Goal: Find specific page/section: Find specific page/section

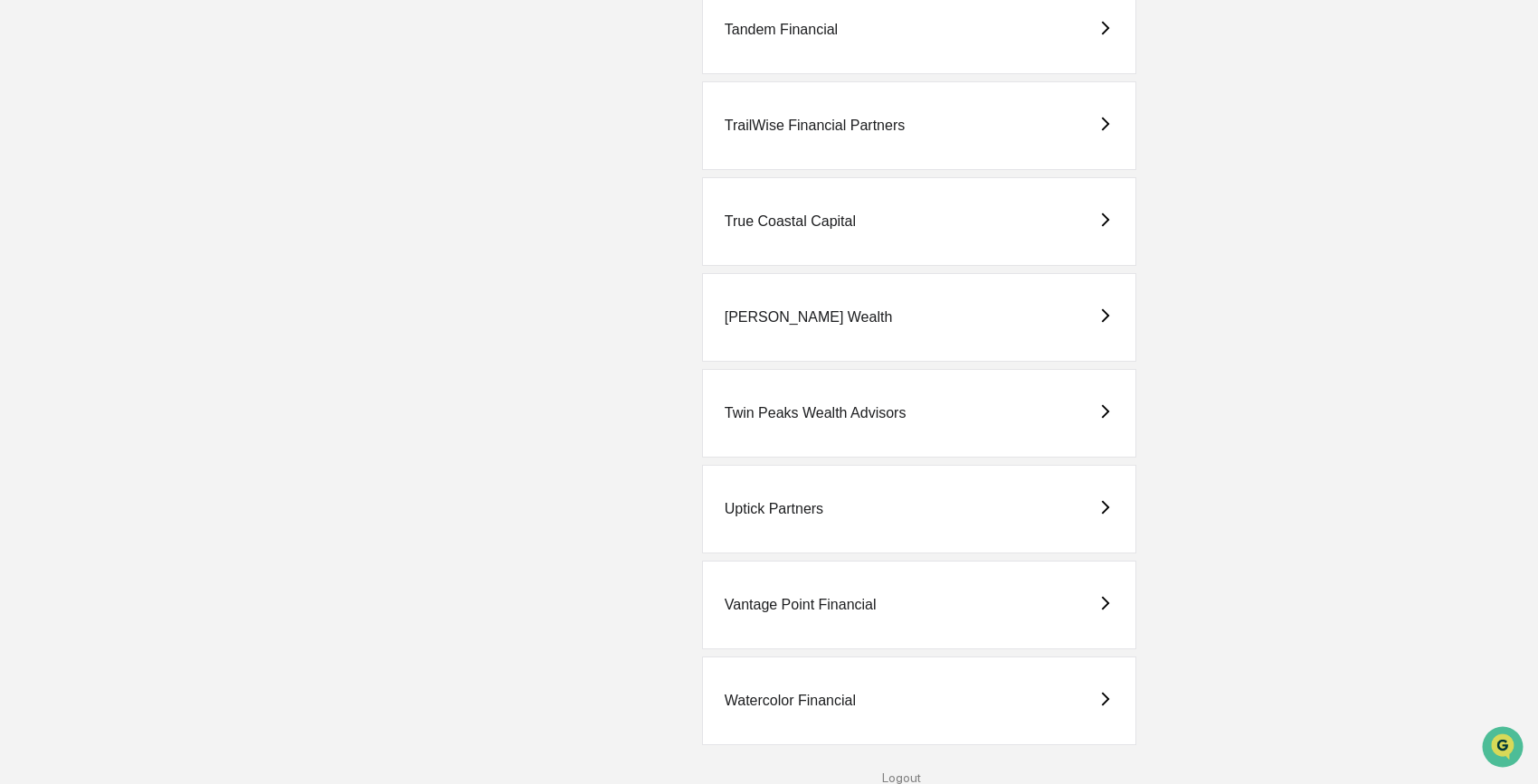
scroll to position [5061, 0]
click at [799, 602] on div "Vantage Point Financial" at bounding box center [800, 604] width 152 height 17
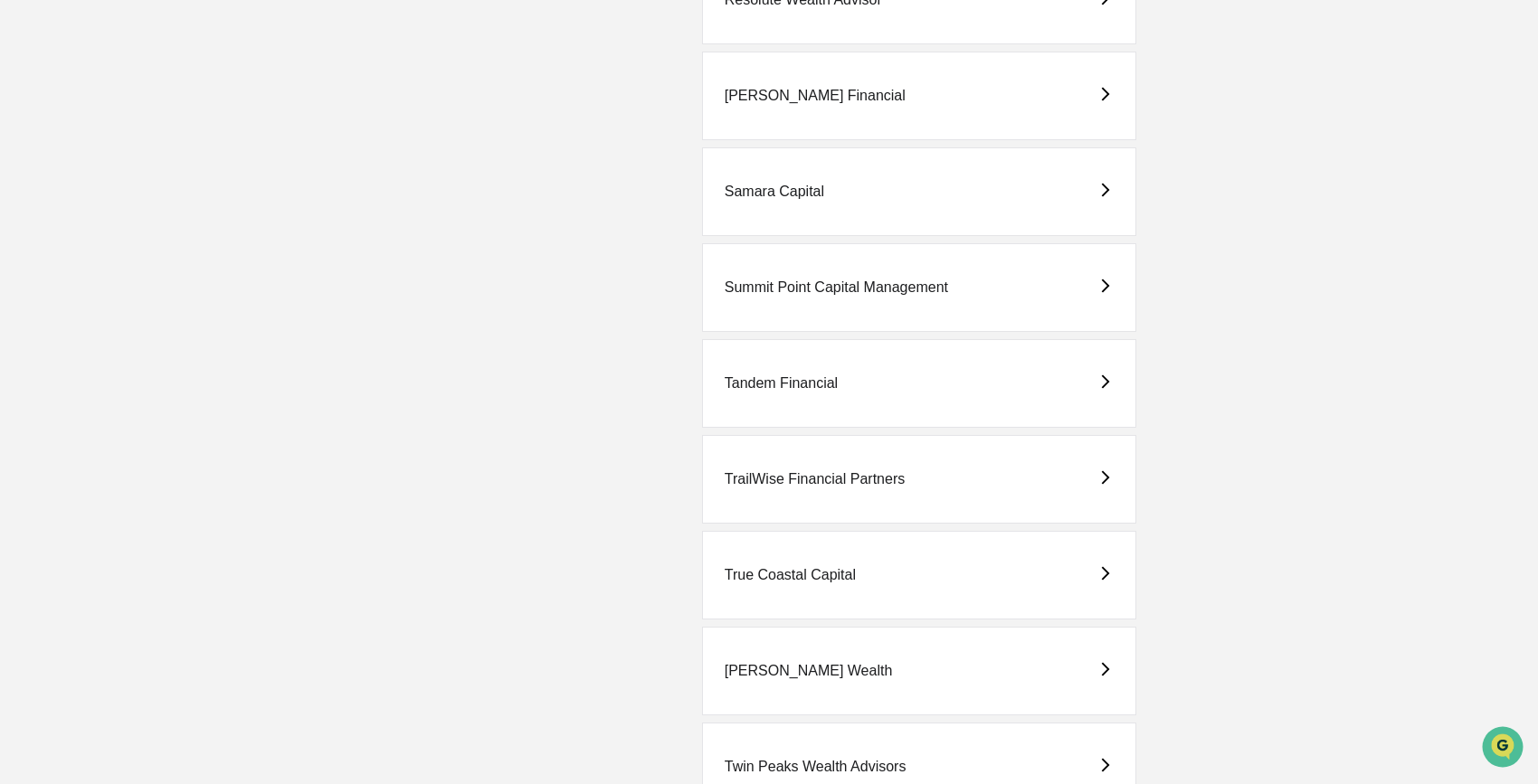
scroll to position [5061, 0]
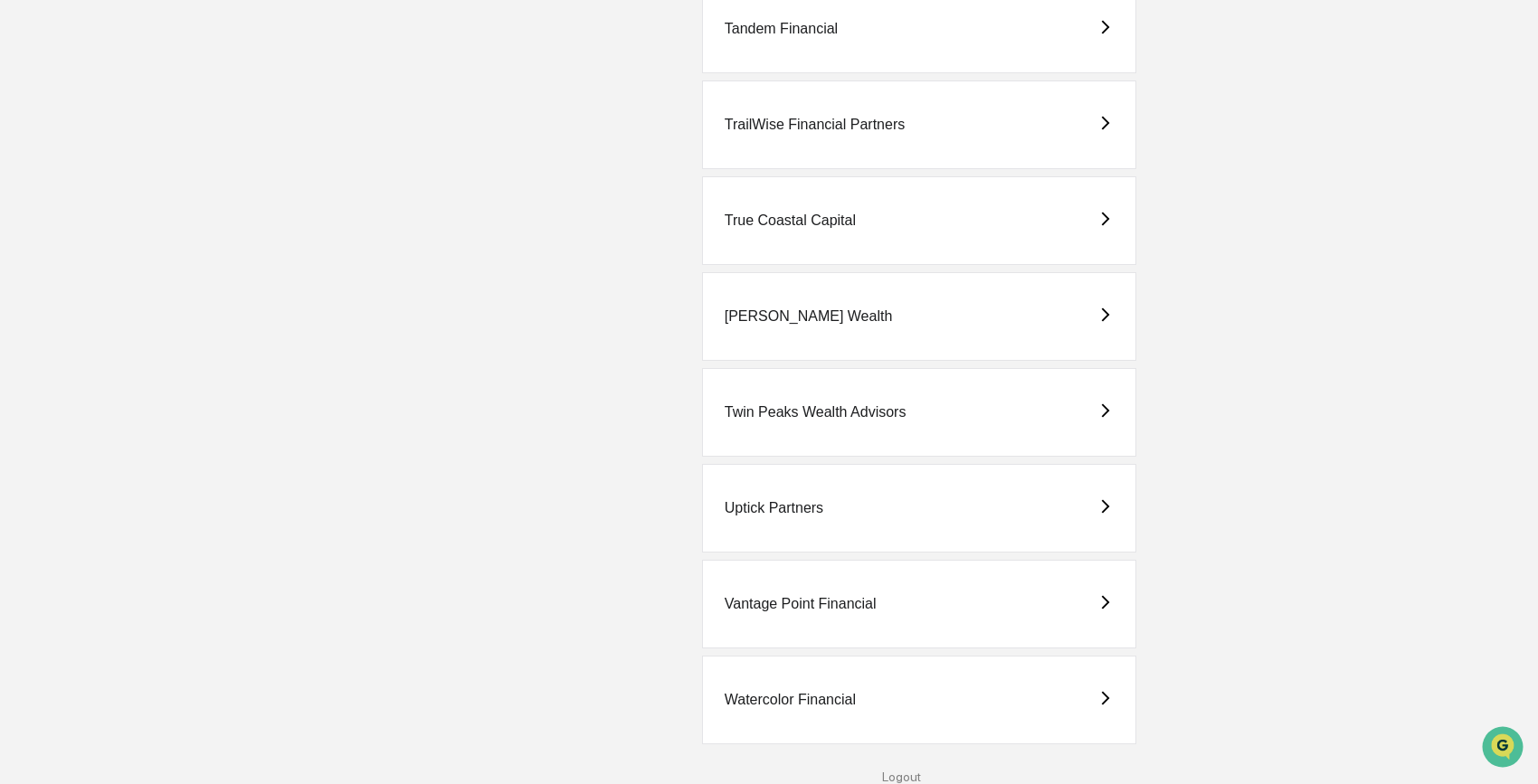
click at [758, 500] on div "Uptick Partners" at bounding box center [773, 508] width 98 height 17
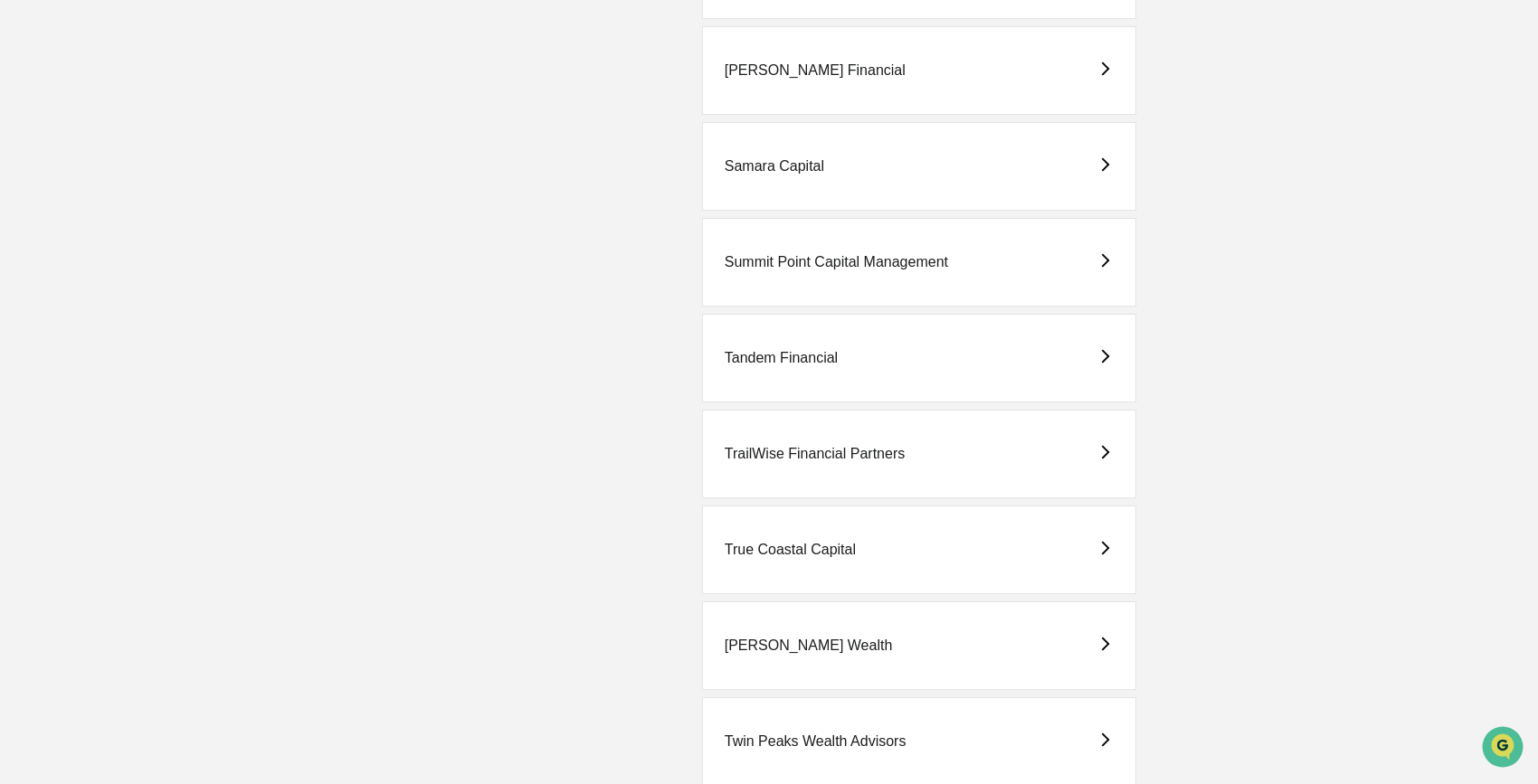
scroll to position [4753, 0]
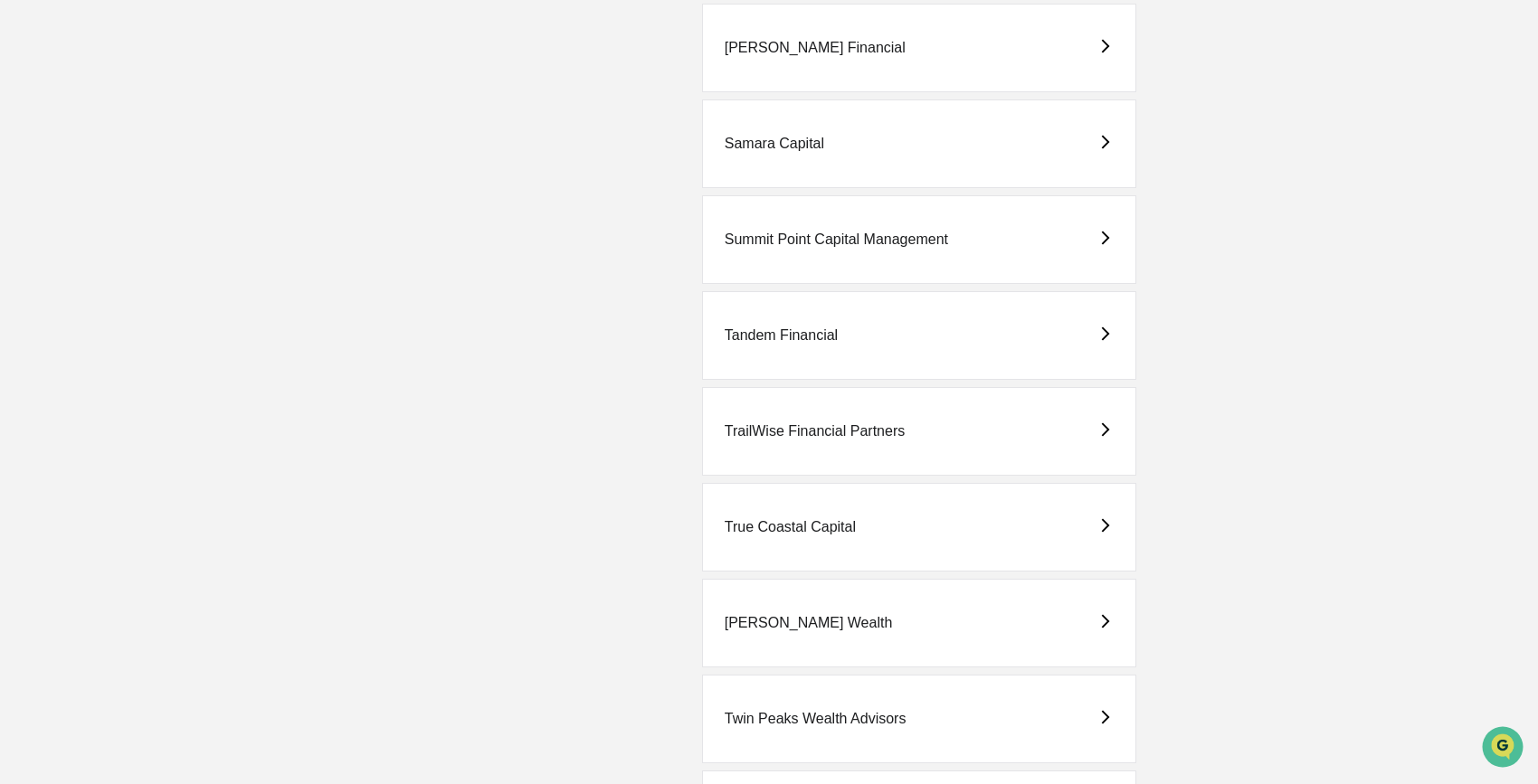
click at [795, 337] on div "Tandem Financial" at bounding box center [780, 335] width 113 height 17
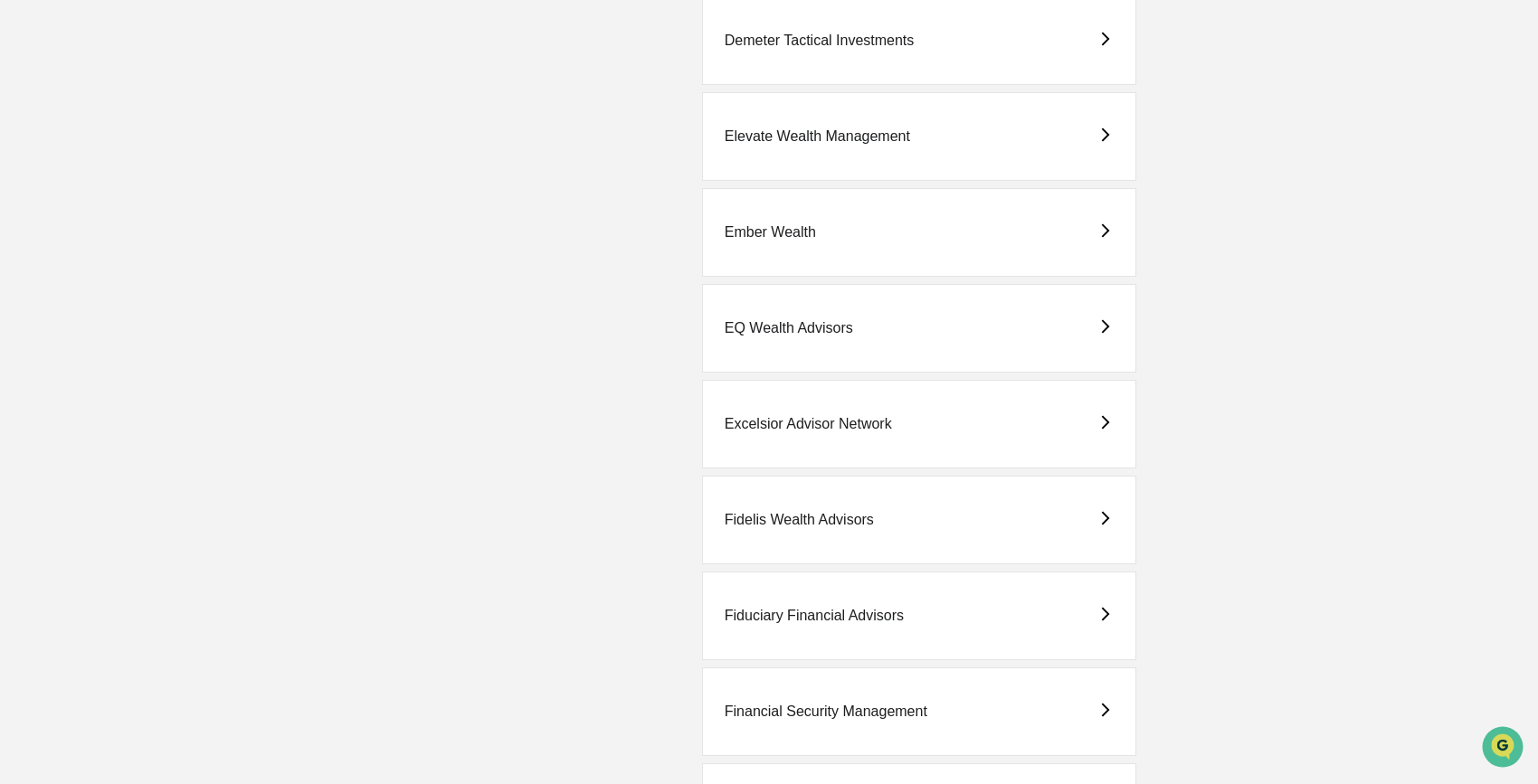
click at [772, 330] on div "EQ Wealth Advisors" at bounding box center [789, 328] width 129 height 17
